Goal: Task Accomplishment & Management: Manage account settings

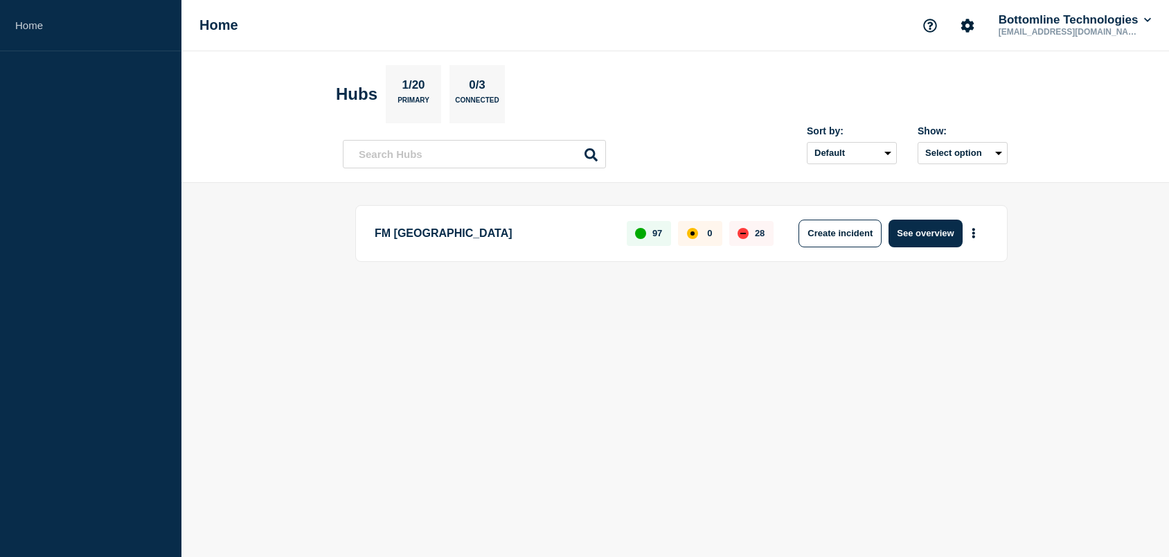
click at [522, 344] on body "Home Home Bottomline Technologies [EMAIL_ADDRESS][DOMAIN_NAME] Hubs 1/20 Primar…" at bounding box center [584, 278] width 1169 height 557
click at [259, 18] on div "Home Bottomline Technologies [EMAIL_ADDRESS][DOMAIN_NAME]" at bounding box center [676, 25] width 988 height 51
click at [962, 26] on icon "Account settings" at bounding box center [967, 25] width 13 height 13
click at [865, 27] on div "Home Account settings Team Members Analytics Bottomline Technologies [EMAIL_ADD…" at bounding box center [676, 25] width 988 height 51
click at [21, 93] on aside "Home" at bounding box center [91, 278] width 182 height 557
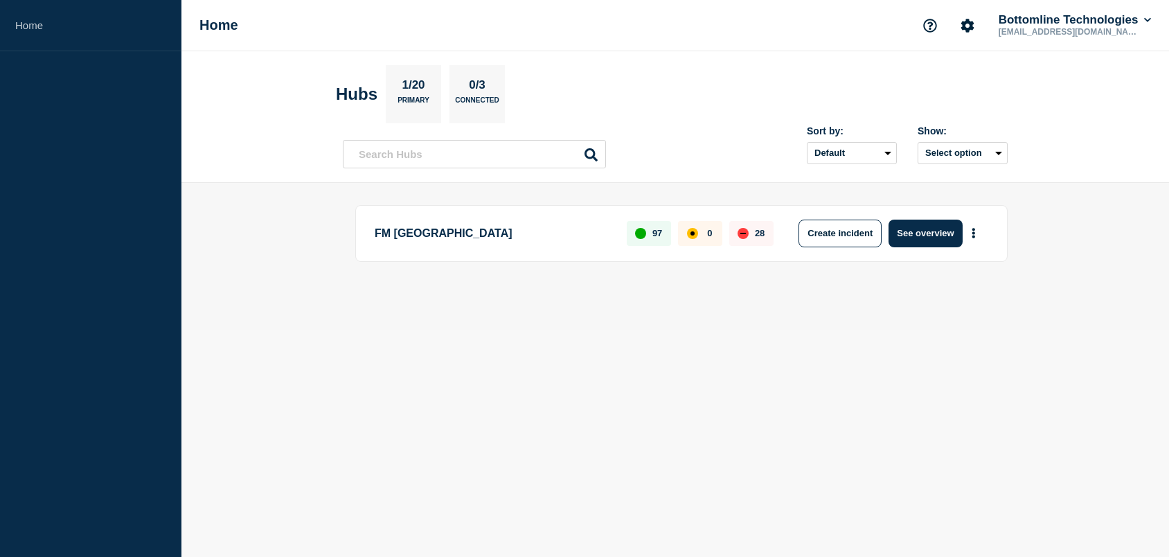
click at [43, 145] on aside "Home" at bounding box center [91, 278] width 182 height 557
